Goal: Transaction & Acquisition: Purchase product/service

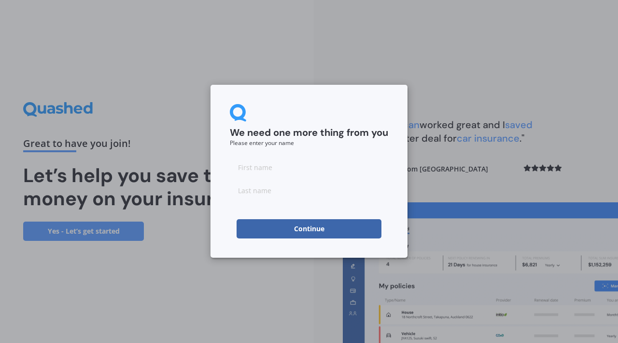
click at [288, 171] on input at bounding box center [309, 167] width 158 height 19
type input "[PERSON_NAME]"
click at [250, 193] on input at bounding box center [309, 190] width 158 height 19
type input "[PERSON_NAME]"
click at [223, 219] on div "We need one more thing from you Please enter your name [PERSON_NAME] Continue" at bounding box center [308, 171] width 197 height 173
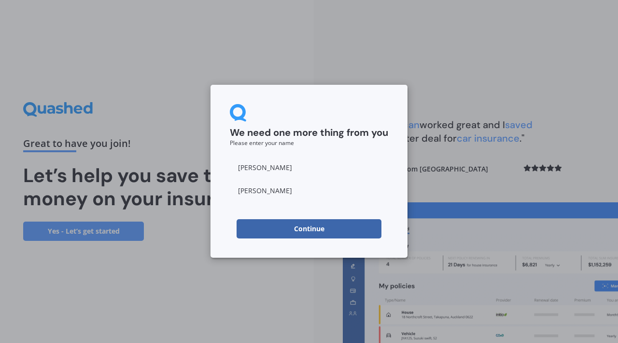
click at [300, 230] on button "Continue" at bounding box center [308, 229] width 145 height 19
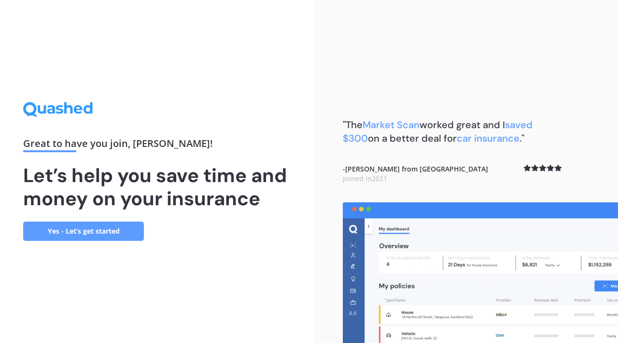
click at [99, 234] on link "Yes - Let’s get started" at bounding box center [83, 231] width 121 height 19
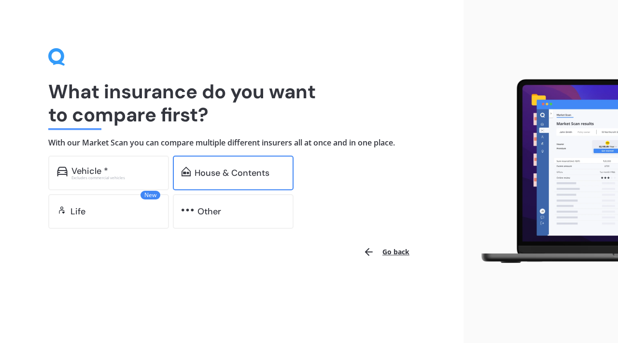
click at [232, 164] on div "House & Contents" at bounding box center [233, 173] width 121 height 35
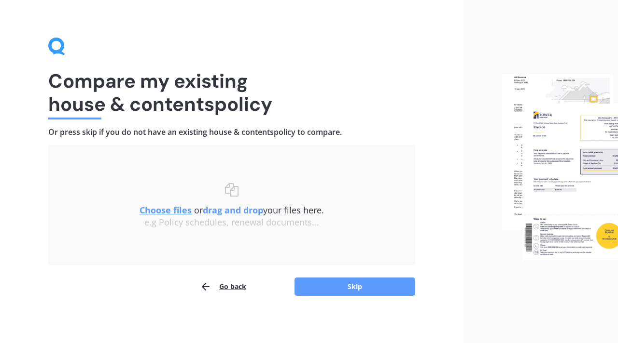
scroll to position [12, 0]
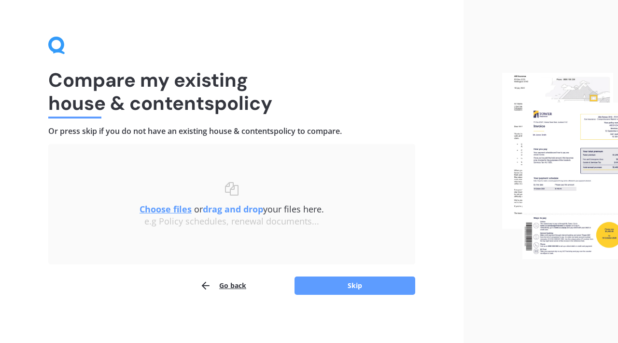
click at [254, 223] on div "e.g Policy schedules, renewal documents..." at bounding box center [232, 222] width 328 height 11
click at [356, 286] on button "Skip" at bounding box center [354, 286] width 121 height 18
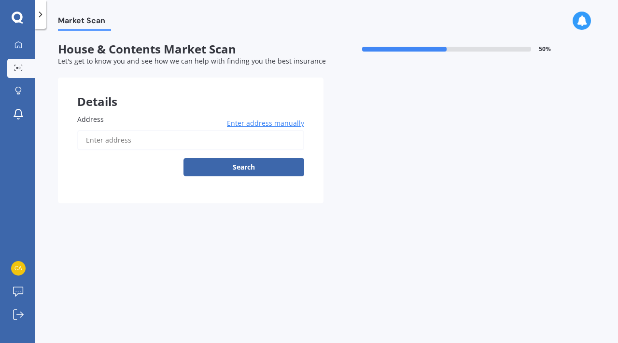
click at [124, 144] on input "Address" at bounding box center [190, 140] width 227 height 20
type input "[STREET_ADDRESS]"
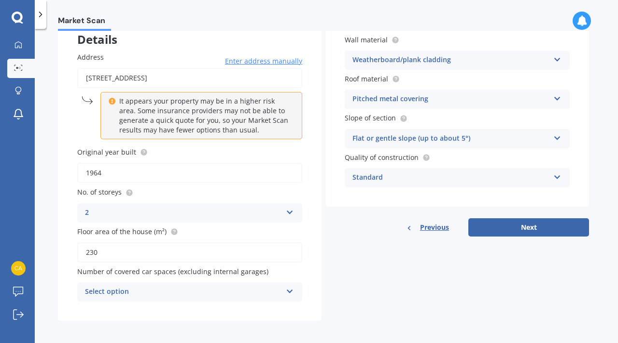
scroll to position [66, 0]
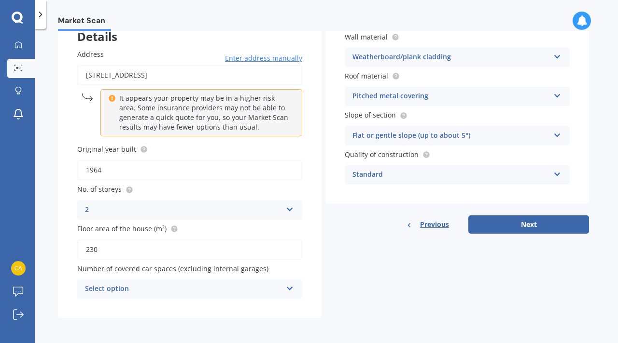
click at [167, 288] on div "Select option" at bounding box center [183, 290] width 197 height 12
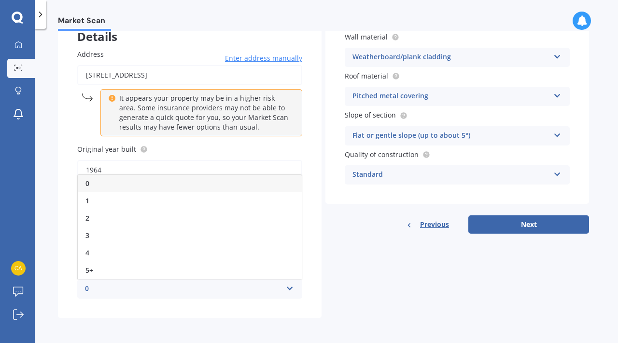
click at [114, 188] on div "0" at bounding box center [190, 183] width 224 height 17
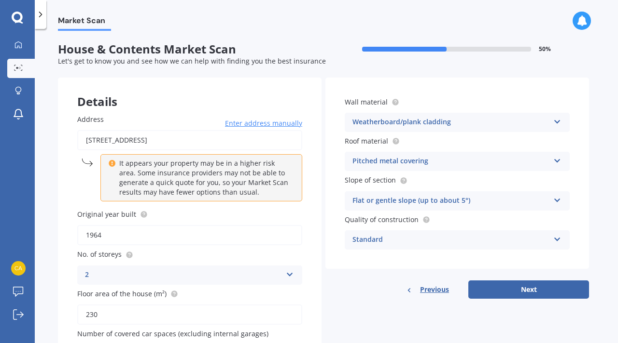
click at [450, 162] on div "Pitched metal covering" at bounding box center [450, 162] width 197 height 12
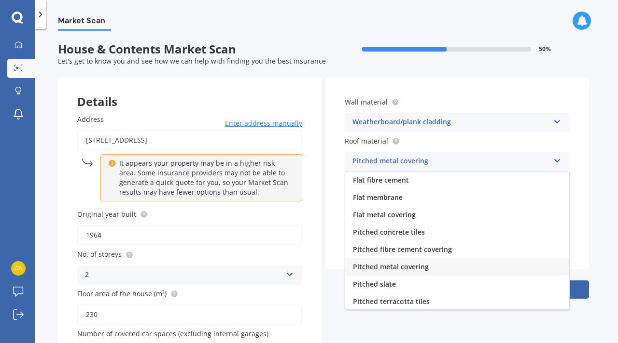
click at [450, 162] on div "Pitched metal covering" at bounding box center [450, 162] width 197 height 12
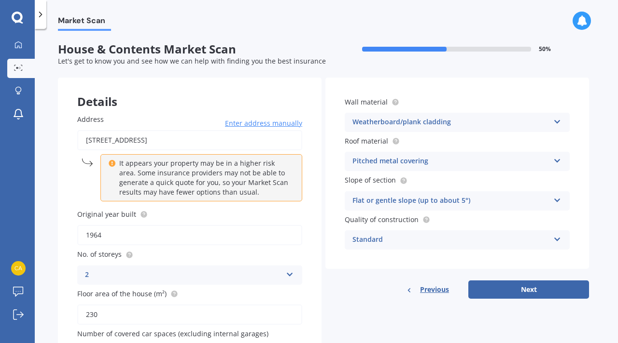
click at [455, 205] on div "Flat or gentle slope (up to about 5°)" at bounding box center [450, 201] width 197 height 12
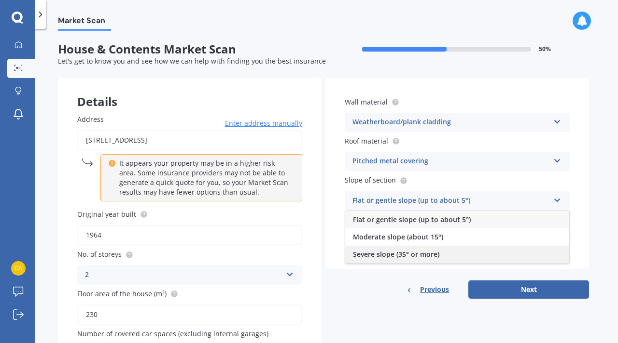
click at [455, 253] on div "Severe slope (35° or more)" at bounding box center [457, 254] width 224 height 17
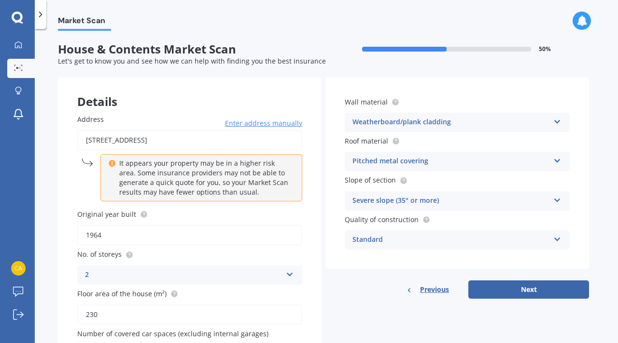
click at [452, 238] on div "Standard" at bounding box center [450, 240] width 197 height 12
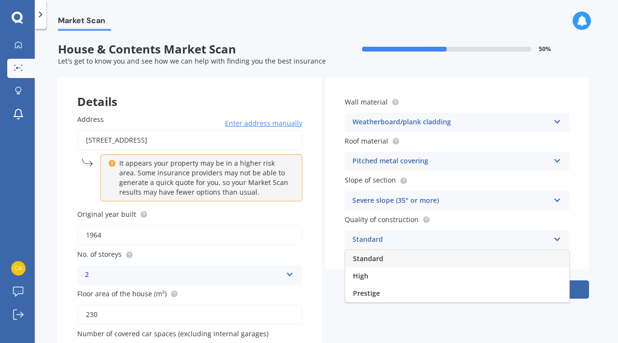
click at [444, 256] on div "Standard" at bounding box center [457, 258] width 224 height 17
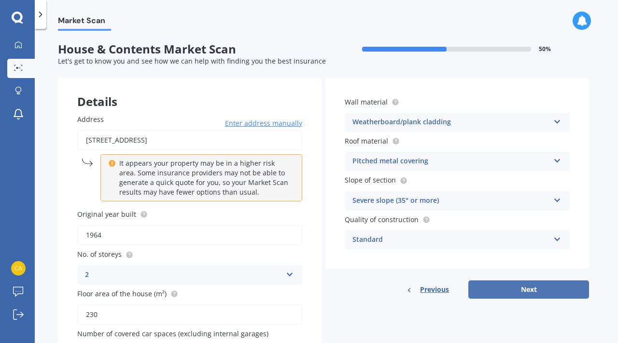
click at [521, 293] on button "Next" at bounding box center [528, 290] width 121 height 18
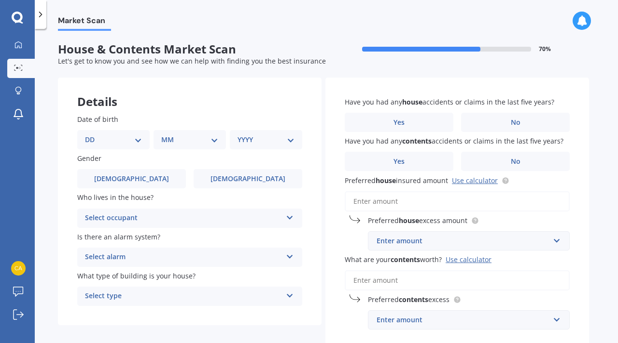
click at [134, 143] on select "DD 01 02 03 04 05 06 07 08 09 10 11 12 13 14 15 16 17 18 19 20 21 22 23 24 25 2…" at bounding box center [113, 140] width 57 height 11
click at [122, 137] on select "DD 01 02 03 04 05 06 07 08 09 10 11 12 13 14 15 16 17 18 19 20 21 22 23 24 25 2…" at bounding box center [113, 140] width 57 height 11
select select "31"
click at [93, 135] on select "DD 01 02 03 04 05 06 07 08 09 10 11 12 13 14 15 16 17 18 19 20 21 22 23 24 25 2…" at bounding box center [113, 140] width 57 height 11
click at [198, 141] on select "MM 01 02 03 04 05 06 07 08 09 10 11 12" at bounding box center [191, 140] width 53 height 11
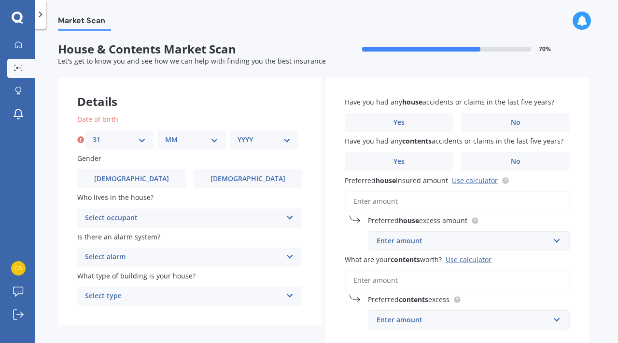
select select "07"
click at [165, 135] on select "MM 01 02 03 04 05 06 07 08 09 10 11 12" at bounding box center [191, 140] width 53 height 11
click at [284, 144] on select "YYYY 2009 2008 2007 2006 2005 2004 2003 2002 2001 2000 1999 1998 1997 1996 1995…" at bounding box center [263, 140] width 53 height 11
select select "1973"
click at [237, 135] on select "YYYY 2009 2008 2007 2006 2005 2004 2003 2002 2001 2000 1999 1998 1997 1996 1995…" at bounding box center [263, 140] width 53 height 11
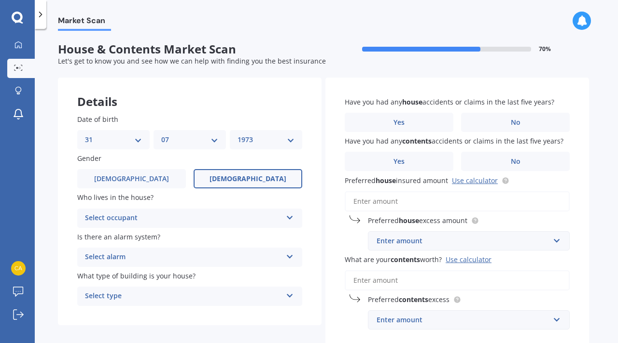
click at [250, 183] on span "[DEMOGRAPHIC_DATA]" at bounding box center [247, 179] width 77 height 8
click at [0, 0] on input "[DEMOGRAPHIC_DATA]" at bounding box center [0, 0] width 0 height 0
click at [251, 217] on div "Select occupant" at bounding box center [183, 219] width 197 height 12
click at [245, 234] on div "Owner" at bounding box center [190, 237] width 224 height 17
click at [246, 258] on div "Select alarm" at bounding box center [183, 258] width 197 height 12
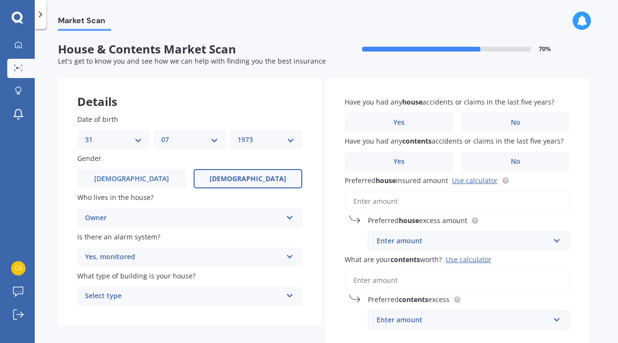
click at [170, 241] on label "Is there an alarm system?" at bounding box center [187, 237] width 221 height 10
click at [169, 296] on div "Select type" at bounding box center [183, 297] width 197 height 12
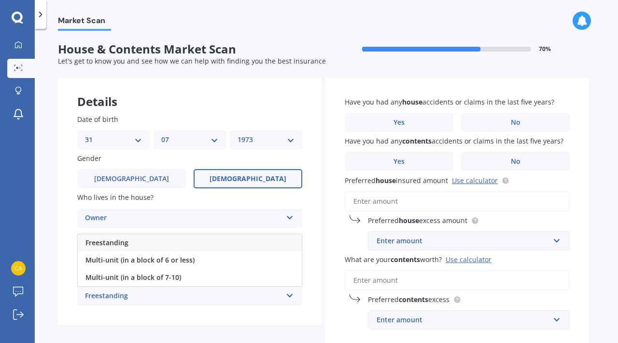
click at [153, 244] on div "Freestanding" at bounding box center [190, 242] width 224 height 17
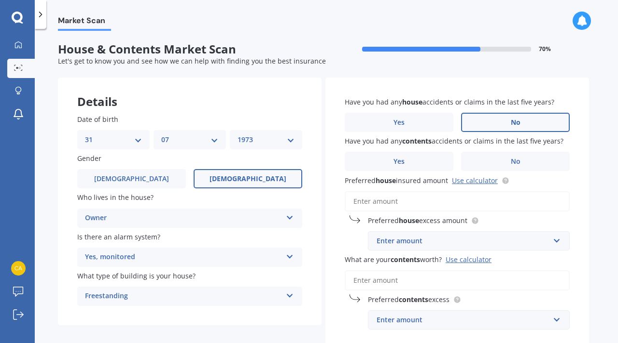
click at [496, 122] on label "No" at bounding box center [515, 122] width 109 height 19
click at [0, 0] on input "No" at bounding box center [0, 0] width 0 height 0
click at [495, 162] on label "No" at bounding box center [515, 161] width 109 height 19
click at [0, 0] on input "No" at bounding box center [0, 0] width 0 height 0
click at [486, 204] on input "Preferred house insured amount Use calculator" at bounding box center [456, 202] width 225 height 20
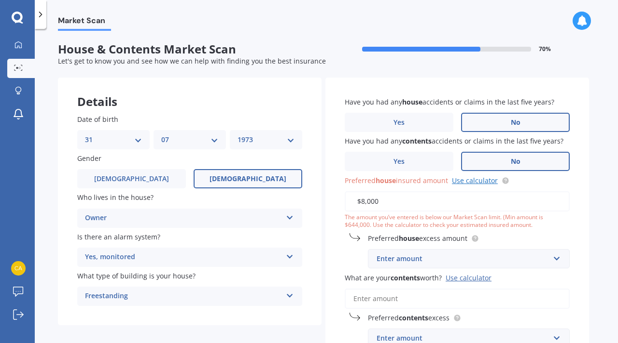
type input "$8,000"
click at [484, 179] on link "Use calculator" at bounding box center [475, 180] width 46 height 9
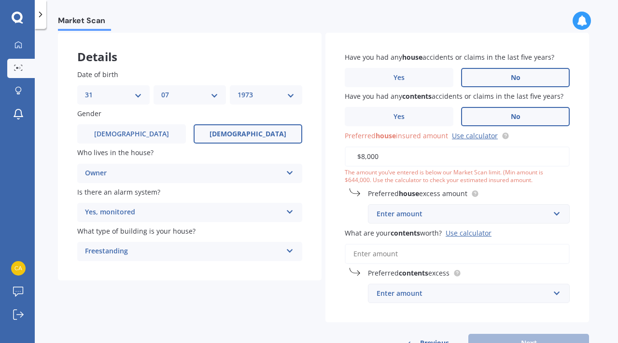
scroll to position [81, 0]
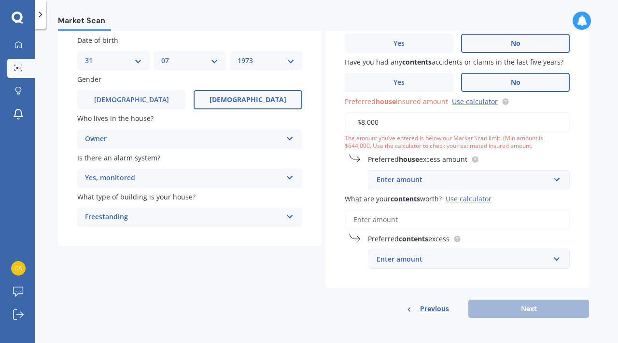
click at [432, 306] on span "Previous" at bounding box center [434, 309] width 29 height 14
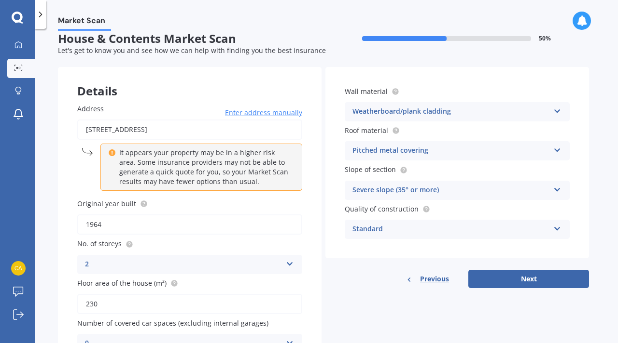
scroll to position [0, 0]
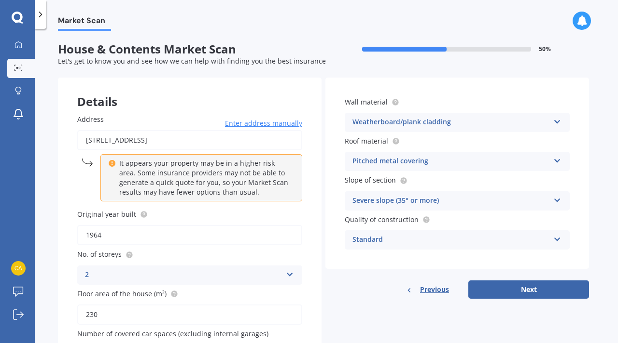
click at [429, 206] on div "Severe slope (35° or more)" at bounding box center [450, 201] width 197 height 12
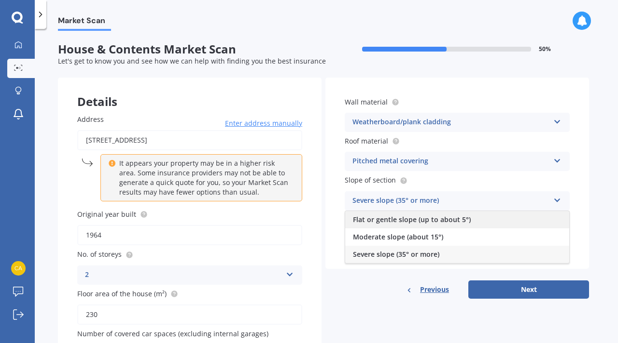
click at [435, 220] on span "Flat or gentle slope (up to about 5°)" at bounding box center [412, 219] width 118 height 9
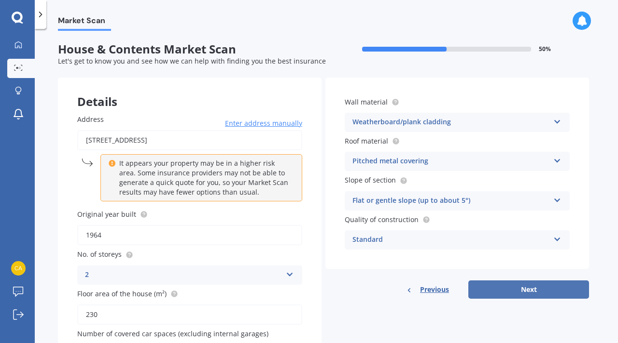
click at [497, 287] on button "Next" at bounding box center [528, 290] width 121 height 18
select select "31"
select select "07"
select select "1973"
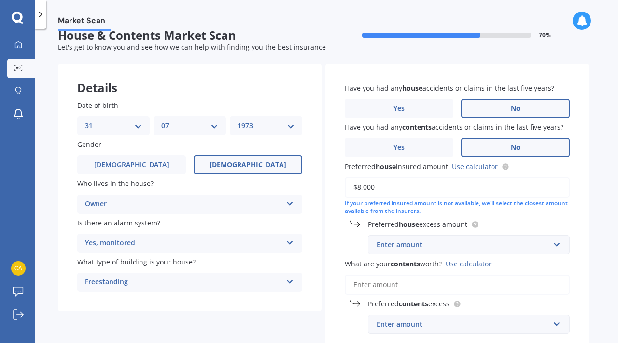
scroll to position [16, 0]
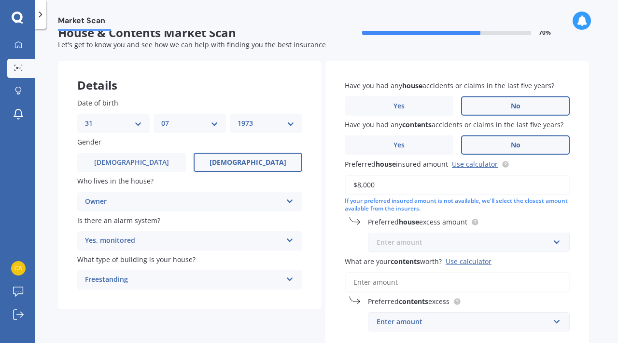
click at [469, 250] on input "text" at bounding box center [465, 243] width 193 height 18
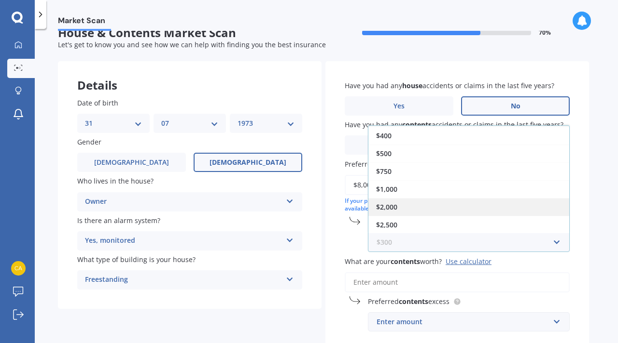
scroll to position [0, 0]
click at [343, 249] on div "Have you had any house accidents or claims in the last five years? Yes No Have …" at bounding box center [456, 206] width 263 height 290
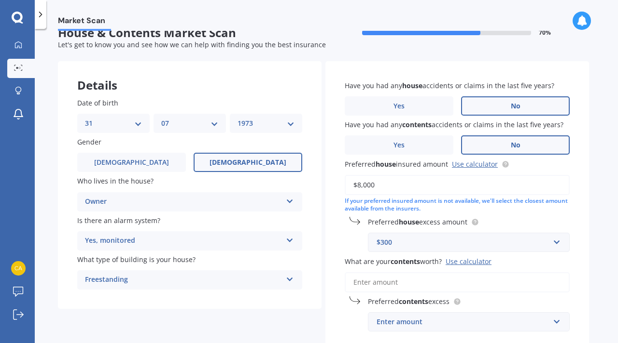
drag, startPoint x: 378, startPoint y: 188, endPoint x: 330, endPoint y: 189, distance: 48.3
click at [330, 190] on div "Have you had any house accidents or claims in the last five years? Yes No Have …" at bounding box center [456, 206] width 263 height 290
type input "$1,000,000"
click at [417, 247] on div "$300" at bounding box center [462, 242] width 173 height 11
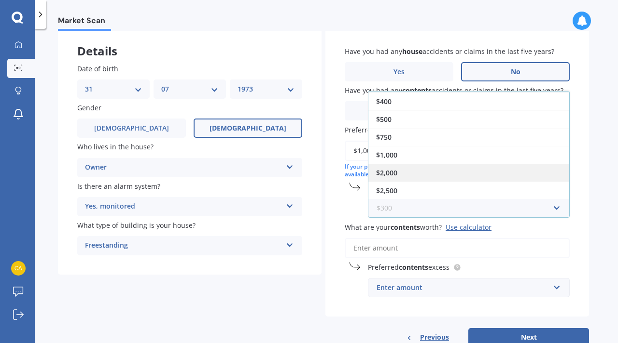
scroll to position [59, 0]
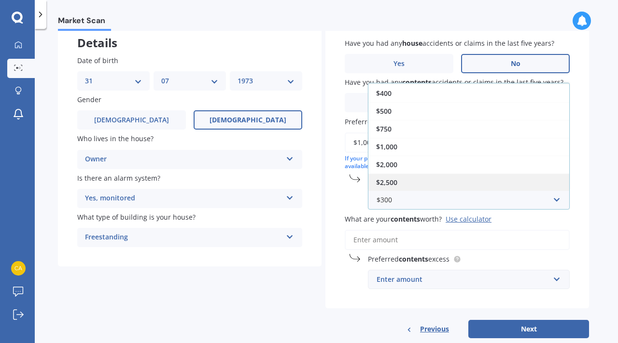
click at [411, 181] on div "$2,500" at bounding box center [468, 183] width 201 height 18
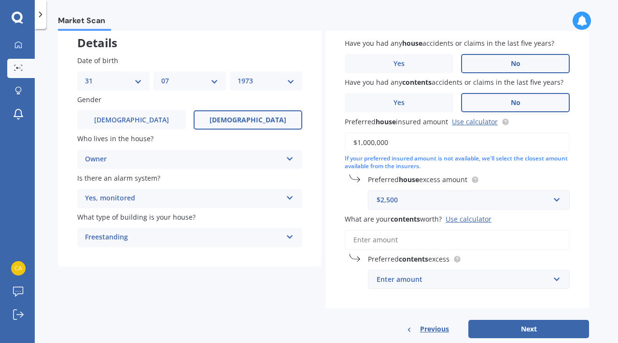
click at [414, 192] on div "$2,500 $300 $400 $500 $750 $1,000 $2,000 $2,500" at bounding box center [469, 200] width 202 height 19
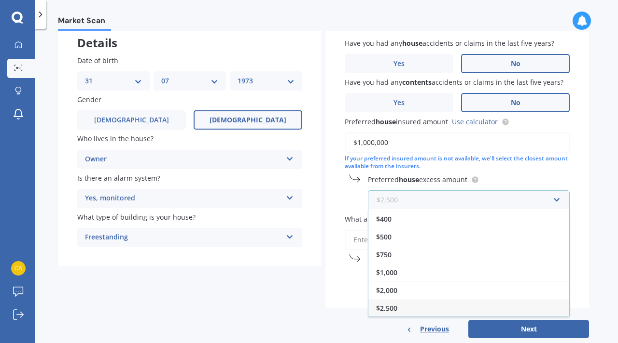
click at [414, 196] on input "text" at bounding box center [465, 200] width 193 height 18
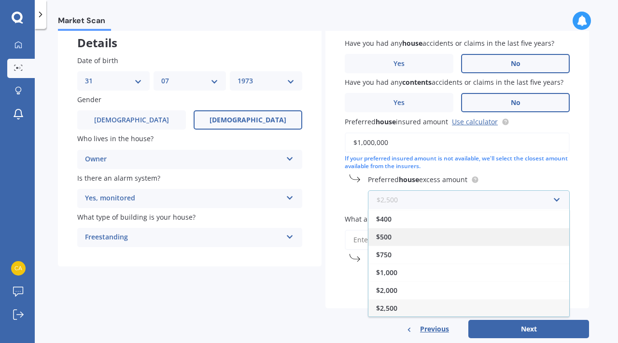
scroll to position [81, 0]
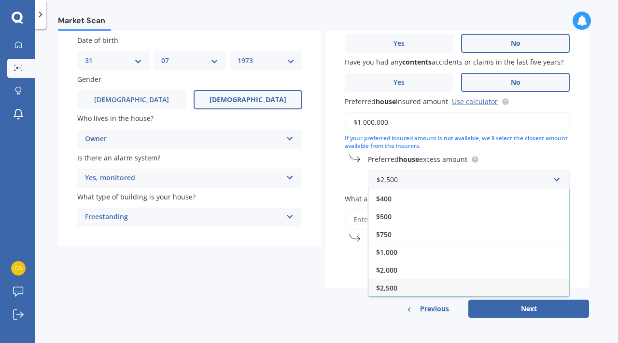
click at [514, 150] on div "Have you had any house accidents or claims in the last five years? Yes No Have …" at bounding box center [456, 144] width 263 height 290
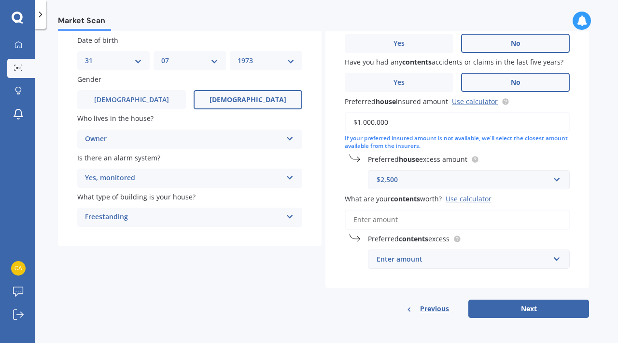
click at [466, 199] on div "Use calculator" at bounding box center [468, 198] width 46 height 9
click at [466, 210] on input "What are your contents worth? Use calculator" at bounding box center [456, 220] width 225 height 20
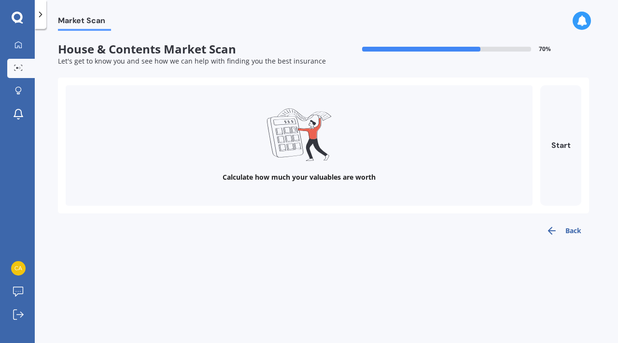
scroll to position [0, 0]
click at [554, 144] on button "Start" at bounding box center [560, 145] width 41 height 121
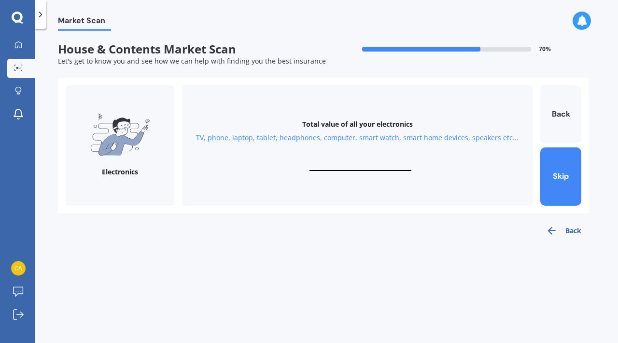
click at [567, 225] on button "Back" at bounding box center [563, 230] width 51 height 19
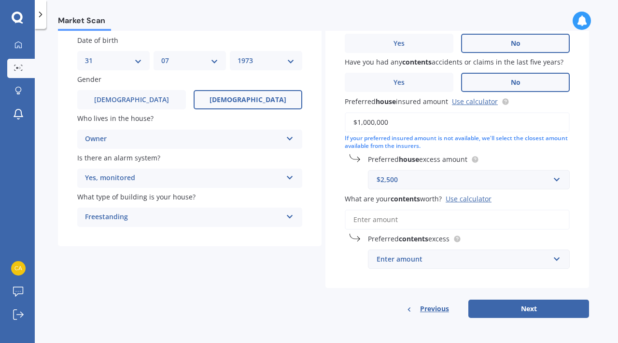
scroll to position [81, 0]
click at [476, 198] on div "Use calculator" at bounding box center [468, 198] width 46 height 9
click at [476, 210] on input "What are your contents worth? Use calculator" at bounding box center [456, 220] width 225 height 20
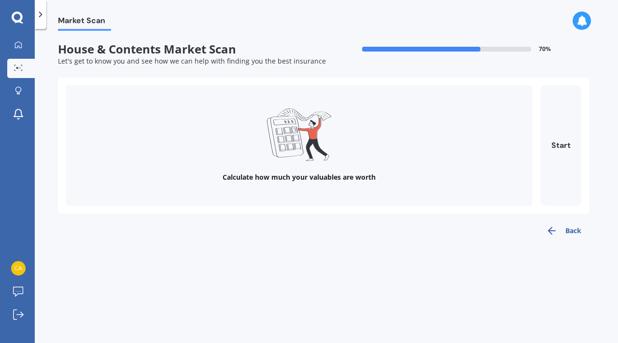
scroll to position [0, 0]
click at [555, 140] on button "Start" at bounding box center [560, 145] width 41 height 121
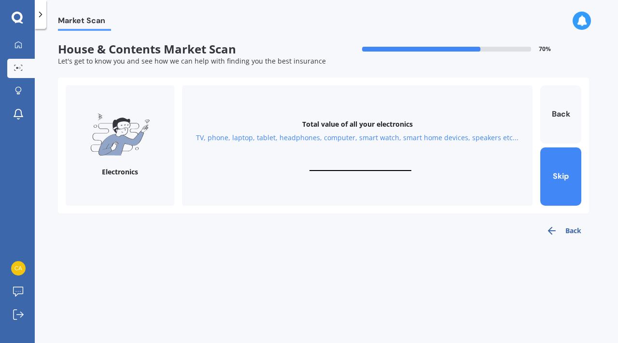
click at [359, 141] on div "TV, phone, laptop, tablet, headphones, computer, smart watch, smart home device…" at bounding box center [357, 138] width 322 height 10
click at [354, 159] on div "Total value of all your electronics TV, phone, laptop, tablet, headphones, comp…" at bounding box center [357, 145] width 350 height 121
click at [354, 165] on input "text" at bounding box center [360, 166] width 102 height 9
type input "$10,000"
click at [563, 179] on button "Next" at bounding box center [560, 177] width 41 height 58
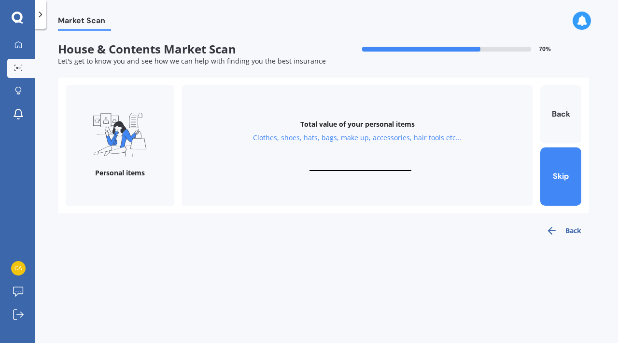
click at [378, 165] on input "text" at bounding box center [360, 166] width 102 height 9
type input "$10,000"
click at [562, 170] on button "Next" at bounding box center [560, 177] width 41 height 58
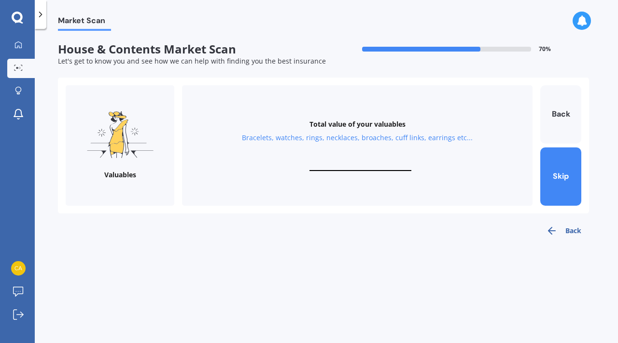
click at [365, 163] on input "text" at bounding box center [360, 166] width 102 height 9
type input "$5,000"
click at [565, 173] on button "Next" at bounding box center [560, 177] width 41 height 58
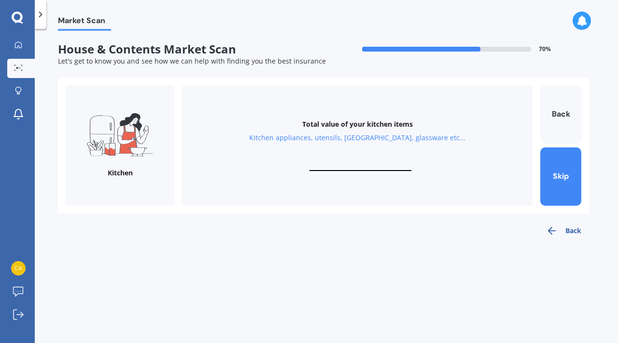
click at [364, 167] on input "text" at bounding box center [360, 166] width 102 height 9
type input "$10,000"
click at [561, 175] on button "Next" at bounding box center [560, 177] width 41 height 58
click at [360, 165] on input "text" at bounding box center [360, 166] width 102 height 9
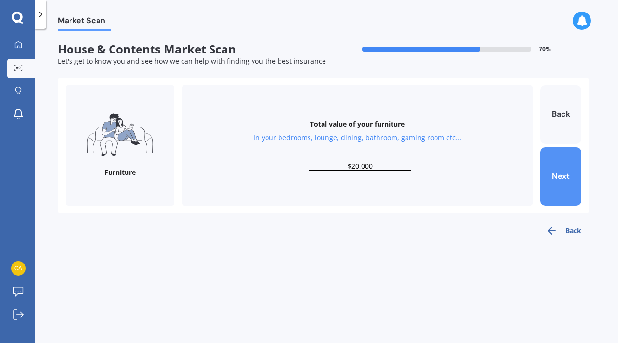
type input "$20,000"
click at [560, 180] on button "Next" at bounding box center [560, 177] width 41 height 58
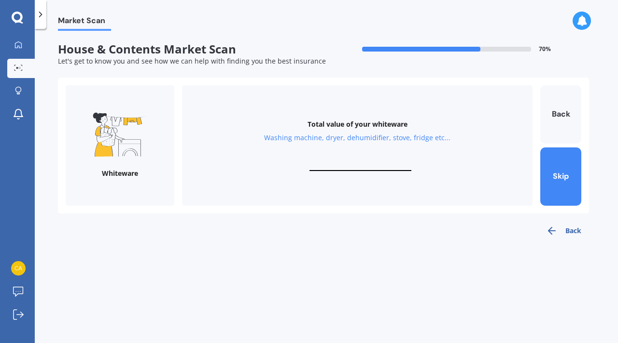
click at [352, 167] on input "text" at bounding box center [360, 166] width 102 height 9
type input "$20,000"
click at [577, 178] on button "Next" at bounding box center [560, 177] width 41 height 58
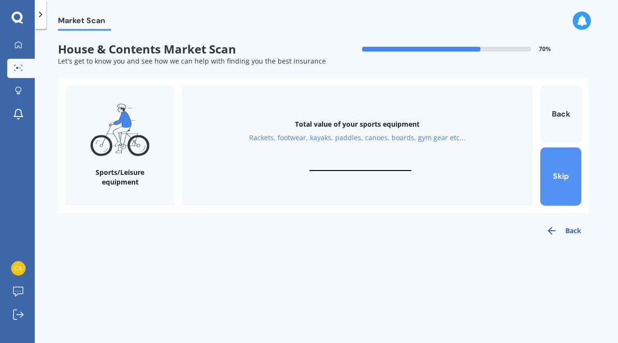
click at [567, 185] on button "Skip" at bounding box center [560, 177] width 41 height 58
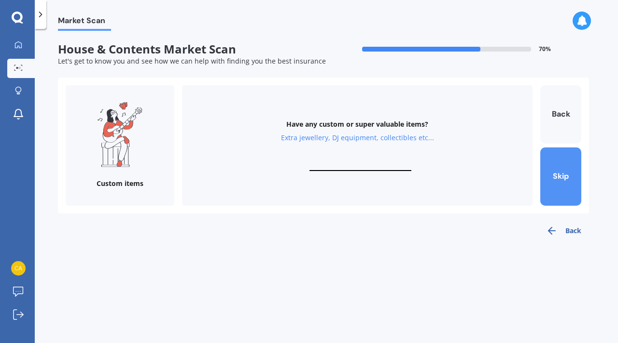
click at [567, 185] on button "Skip" at bounding box center [560, 177] width 41 height 58
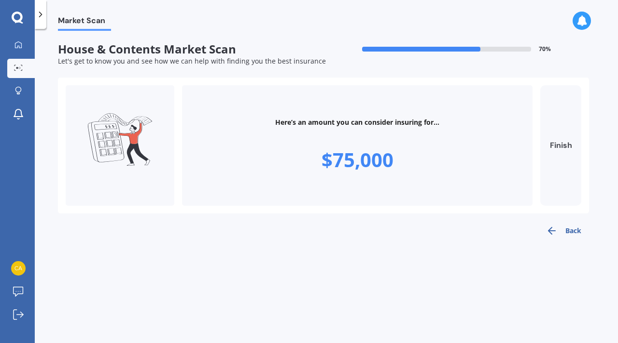
click at [562, 137] on button "Finish" at bounding box center [560, 145] width 41 height 121
type input "$75,000"
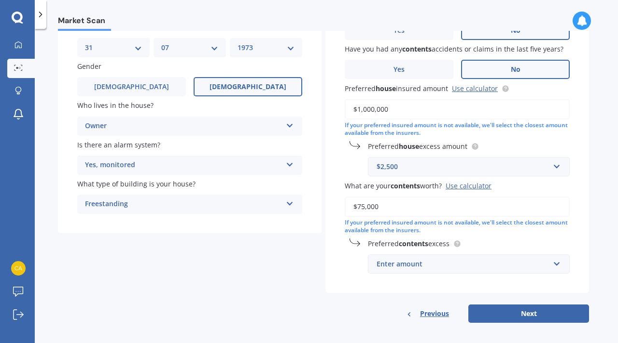
scroll to position [98, 0]
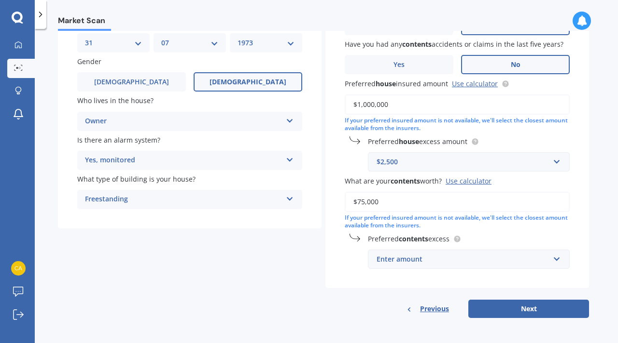
click at [418, 262] on div "Enter amount" at bounding box center [462, 259] width 173 height 11
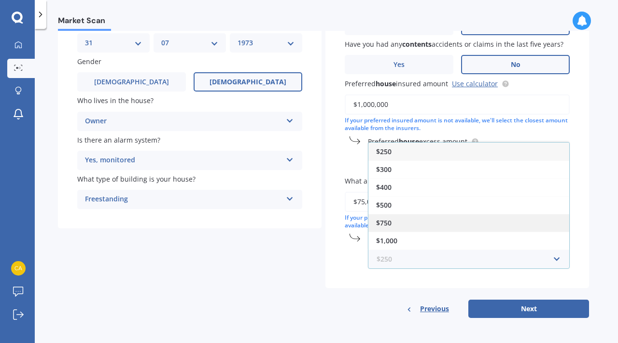
scroll to position [17, 0]
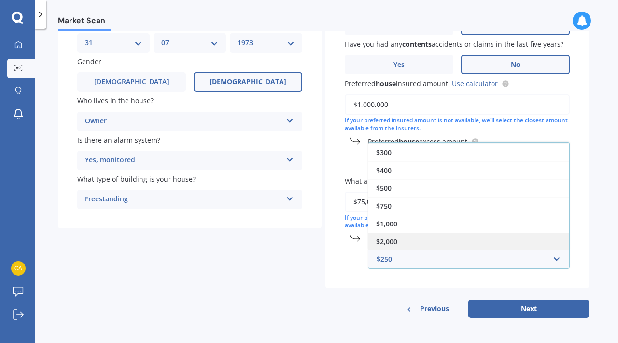
click at [429, 243] on div "$2,000" at bounding box center [468, 242] width 201 height 18
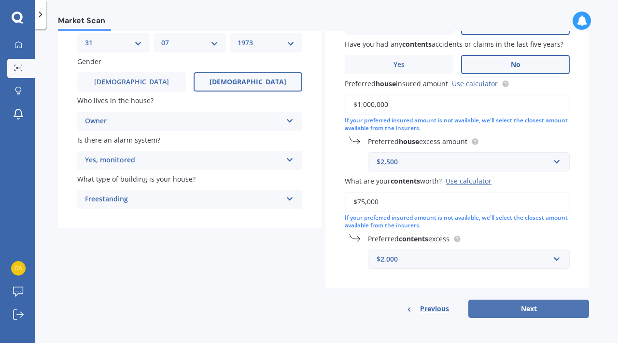
click at [524, 308] on button "Next" at bounding box center [528, 309] width 121 height 18
select select "31"
select select "07"
select select "1973"
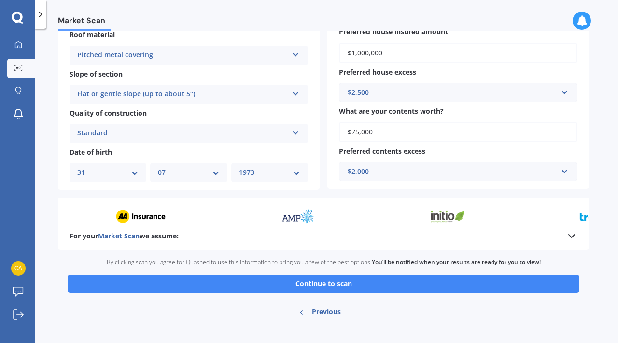
scroll to position [304, 0]
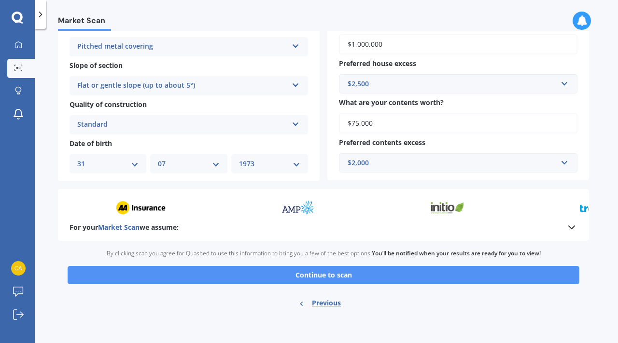
click at [336, 280] on button "Continue to scan" at bounding box center [323, 275] width 511 height 18
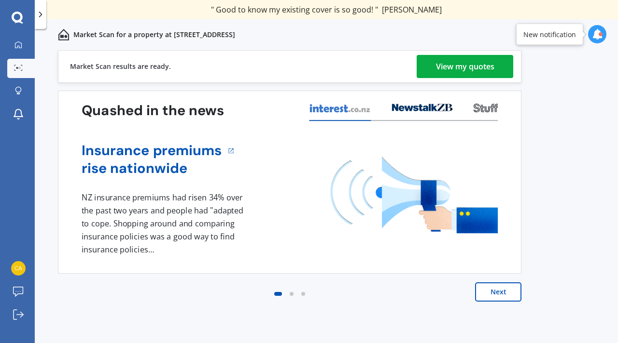
click at [458, 66] on div "View my quotes" at bounding box center [465, 66] width 58 height 23
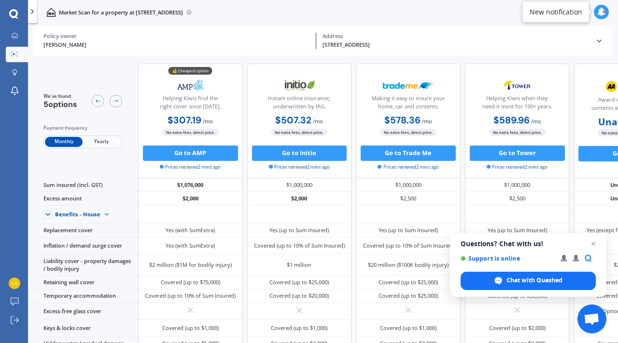
click at [453, 169] on div "Go to Trade Me Prices retrieved 2 mins ago" at bounding box center [408, 159] width 104 height 26
click at [99, 141] on span "Yearly" at bounding box center [101, 142] width 38 height 10
click at [59, 137] on span "Monthly" at bounding box center [64, 142] width 38 height 10
